Goal: Task Accomplishment & Management: Use online tool/utility

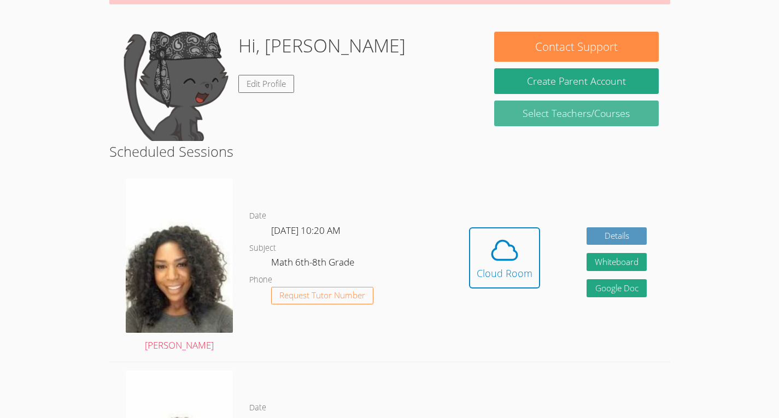
scroll to position [148, 0]
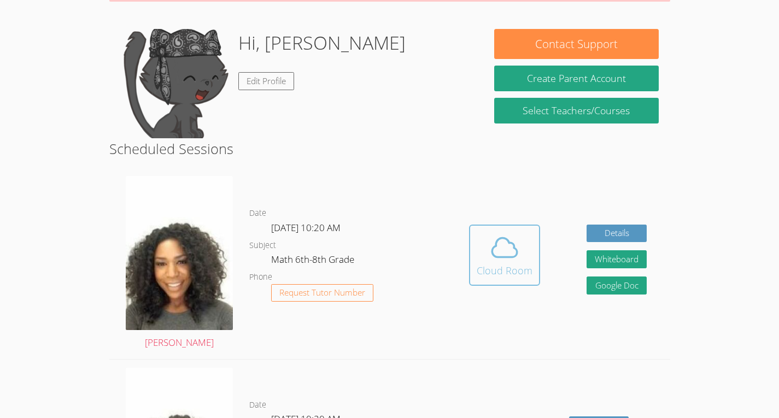
click at [497, 255] on icon at bounding box center [505, 247] width 31 height 31
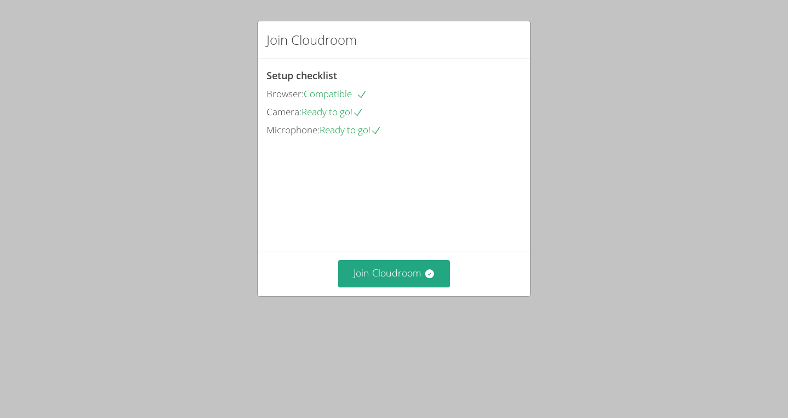
click at [382, 207] on video at bounding box center [348, 188] width 164 height 82
click at [360, 287] on button "Join Cloudroom" at bounding box center [394, 273] width 112 height 27
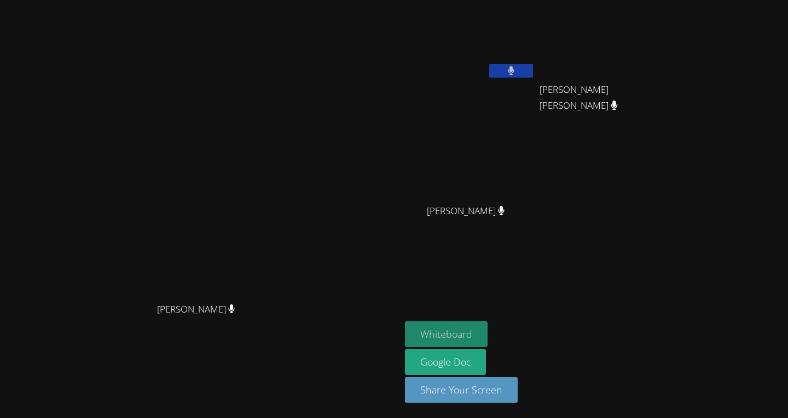
click at [487, 326] on button "Whiteboard" at bounding box center [446, 335] width 83 height 26
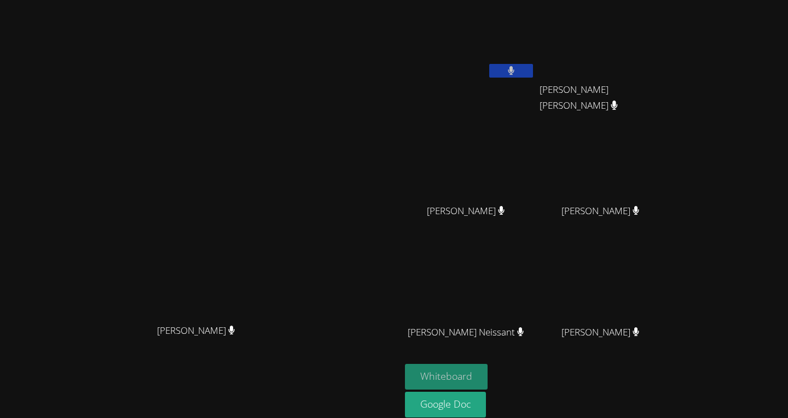
click at [487, 374] on button "Whiteboard" at bounding box center [446, 377] width 83 height 26
click at [487, 368] on button "Whiteboard" at bounding box center [446, 377] width 83 height 26
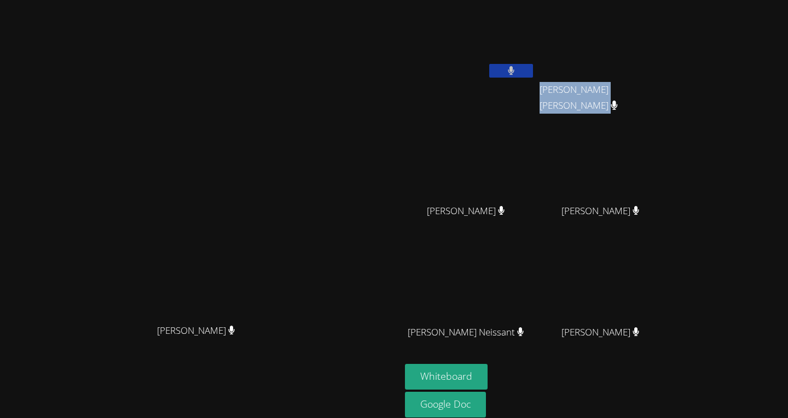
drag, startPoint x: 661, startPoint y: 89, endPoint x: 723, endPoint y: 89, distance: 61.8
click at [661, 89] on span "Christ Fenelon" at bounding box center [599, 98] width 121 height 32
copy span "Christ Fenelon"
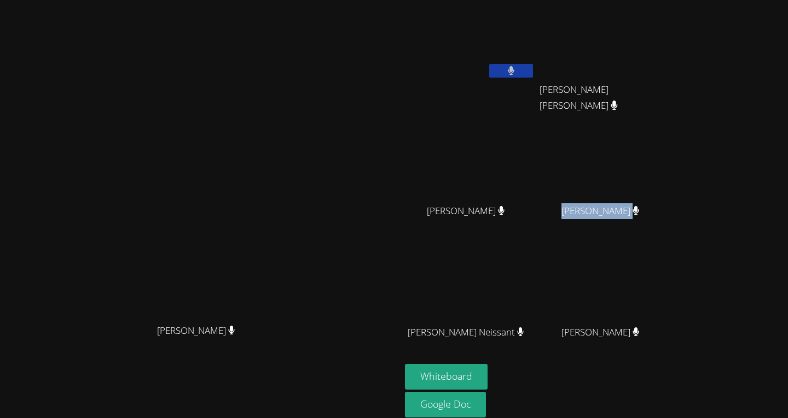
drag, startPoint x: 665, startPoint y: 209, endPoint x: 713, endPoint y: 210, distance: 48.7
click at [670, 210] on div "Ruth Jeudi" at bounding box center [604, 221] width 130 height 44
copy span "Ruth Jeudi"
click at [487, 370] on button "Whiteboard" at bounding box center [446, 377] width 83 height 26
